Goal: Check status: Check status

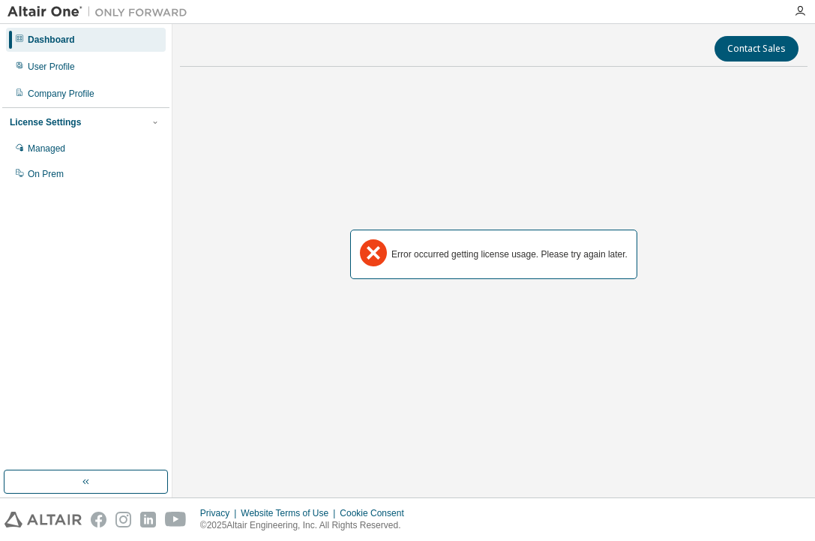
click at [456, 177] on div "Error occurred getting license usage. Please try again later." at bounding box center [494, 255] width 628 height 352
